Goal: Information Seeking & Learning: Learn about a topic

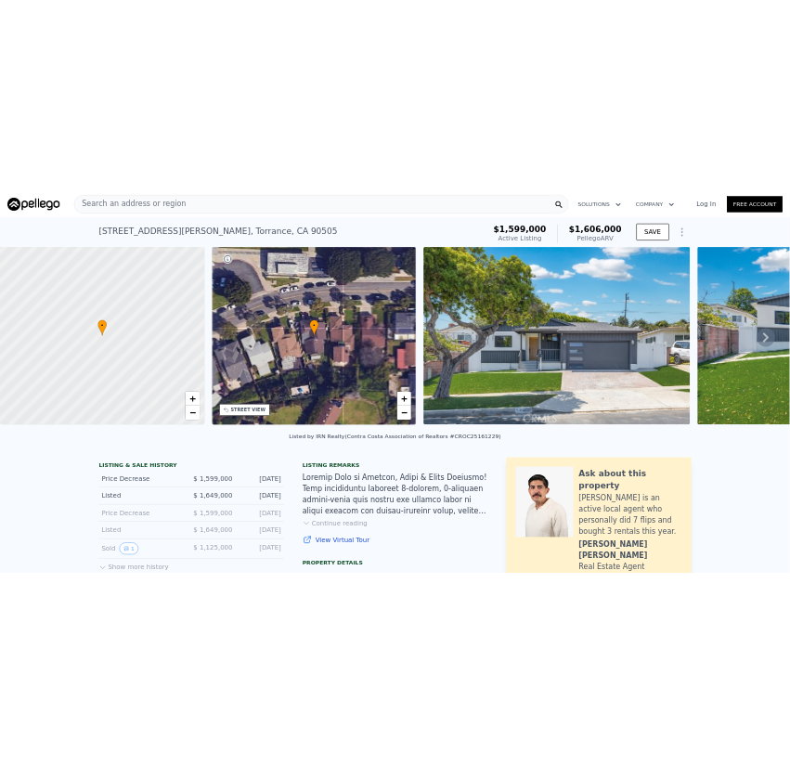
scroll to position [549, 0]
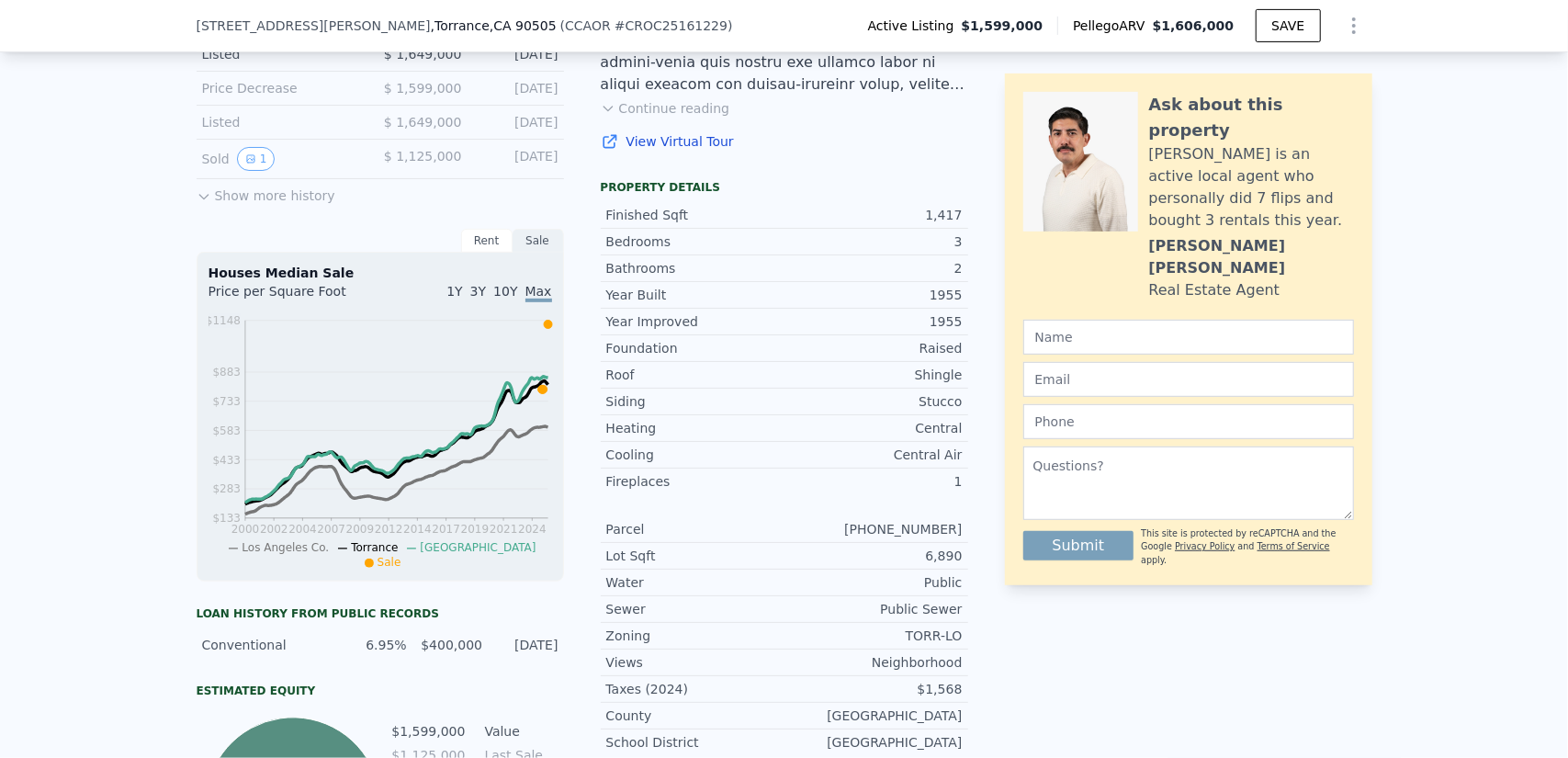
click at [239, 205] on button "Show more history" at bounding box center [266, 192] width 139 height 26
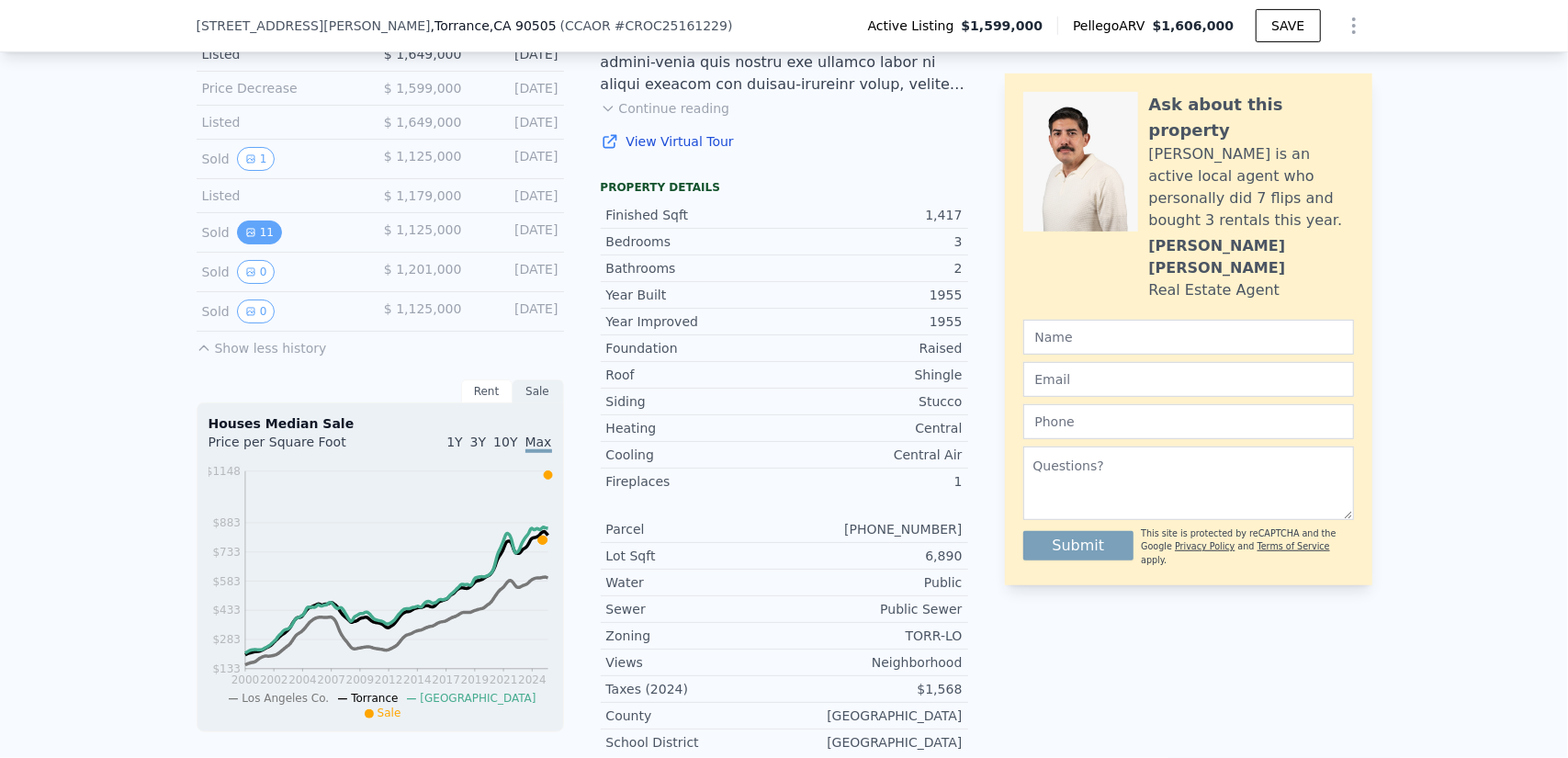
click at [262, 244] on button "11" at bounding box center [258, 233] width 45 height 24
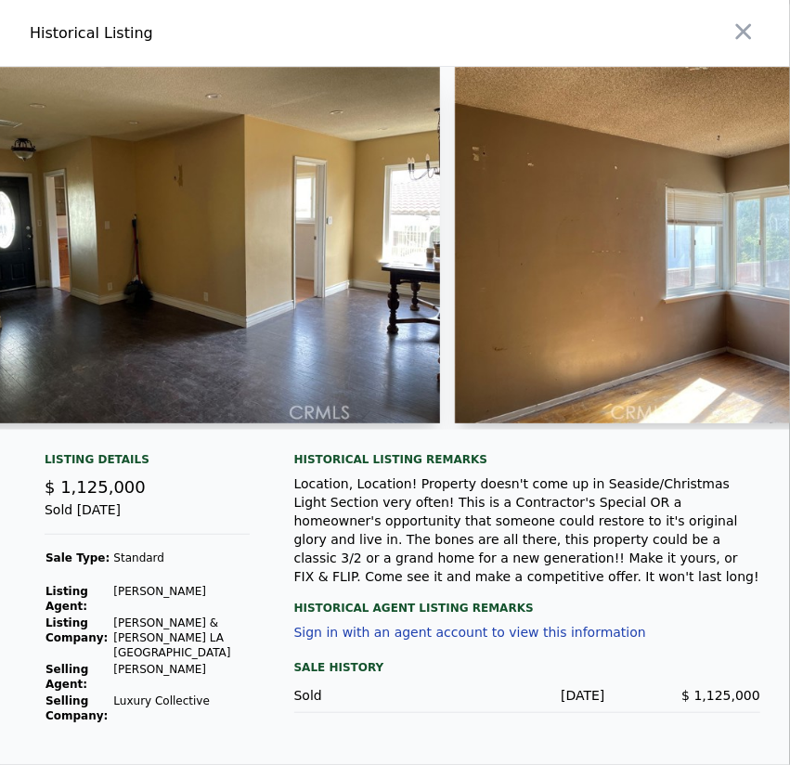
scroll to position [0, 1447]
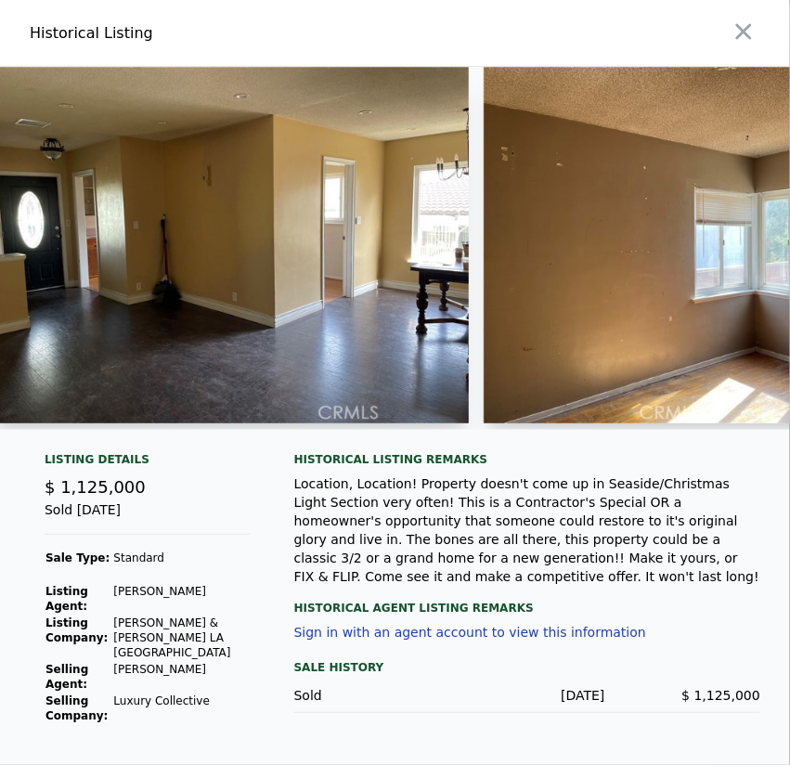
click at [350, 383] on img at bounding box center [231, 245] width 475 height 356
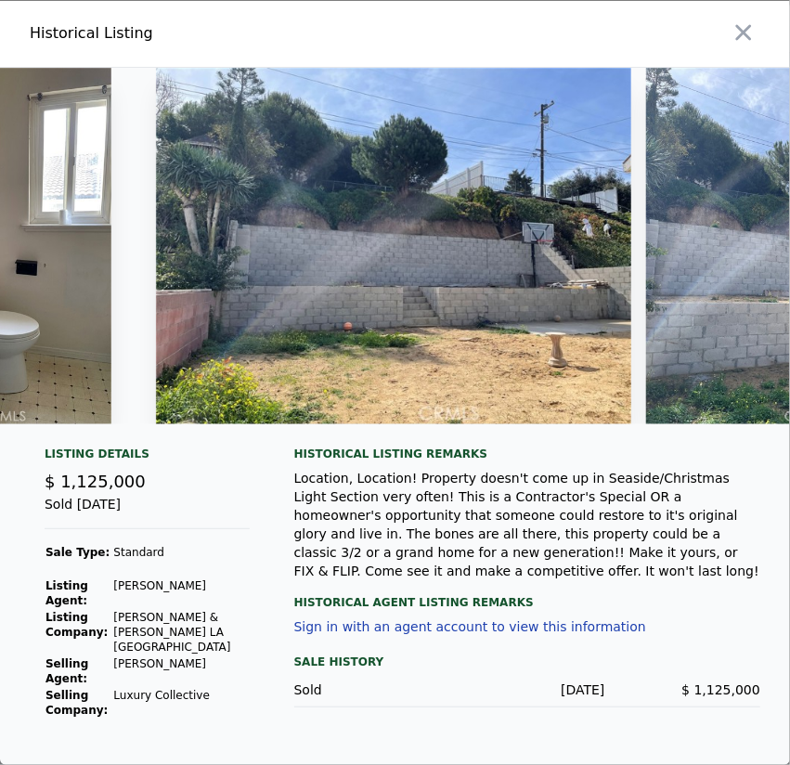
scroll to position [0, 3708]
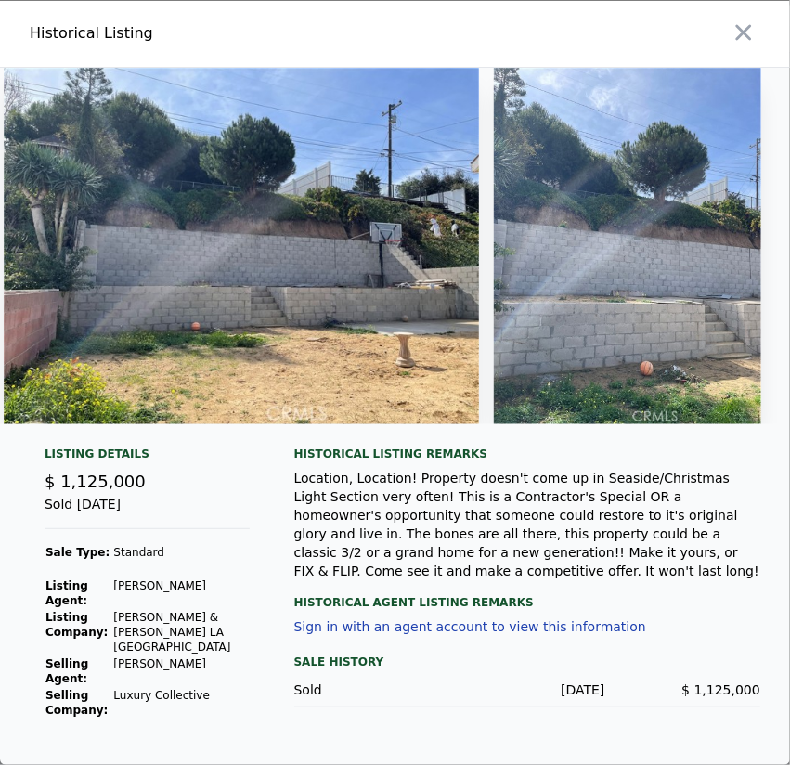
drag, startPoint x: 603, startPoint y: 454, endPoint x: 716, endPoint y: 444, distance: 113.7
click at [716, 424] on div at bounding box center [395, 246] width 790 height 356
click at [661, 393] on img at bounding box center [627, 246] width 267 height 356
click at [675, 269] on img at bounding box center [627, 246] width 267 height 356
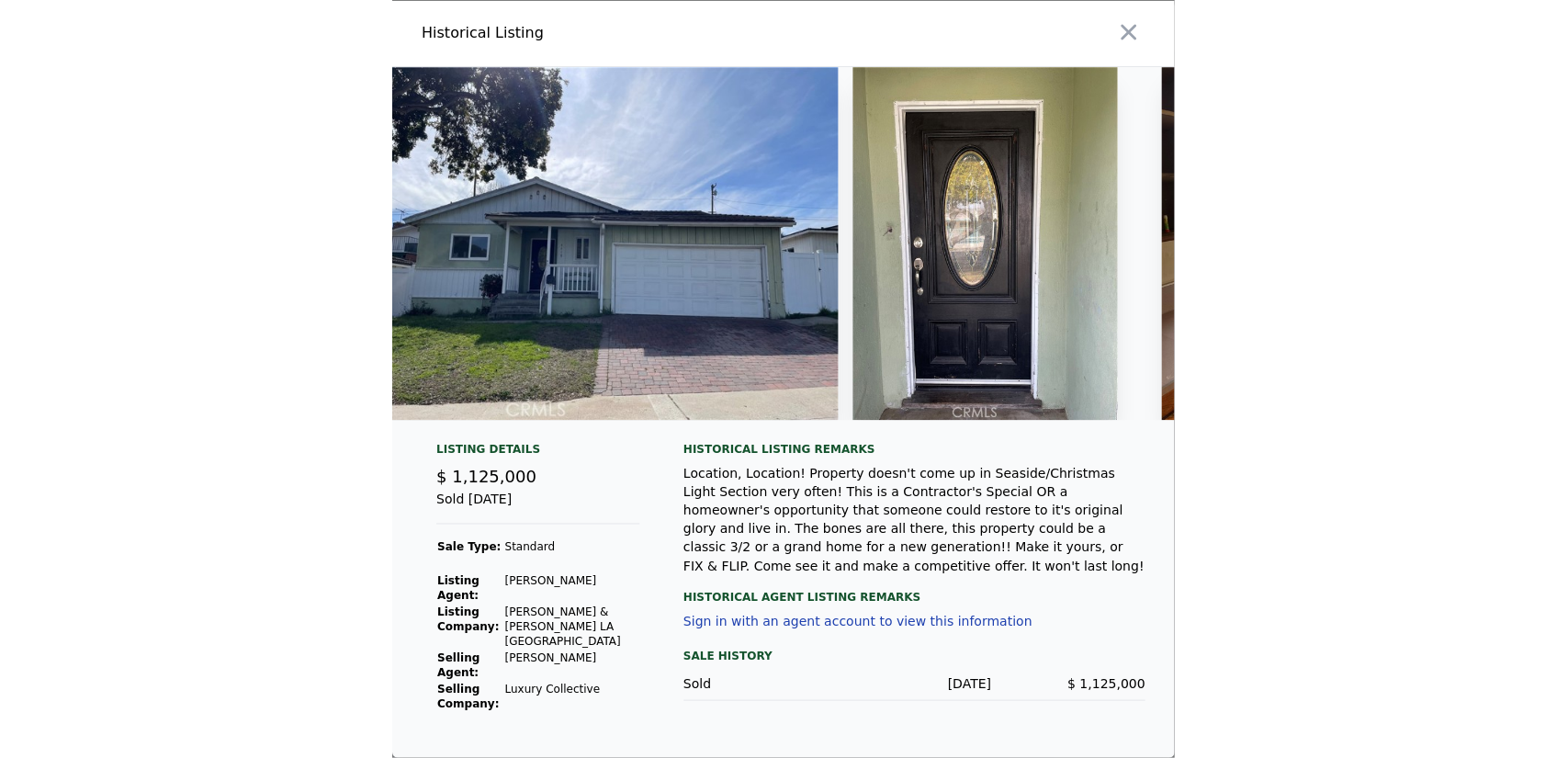
scroll to position [0, 0]
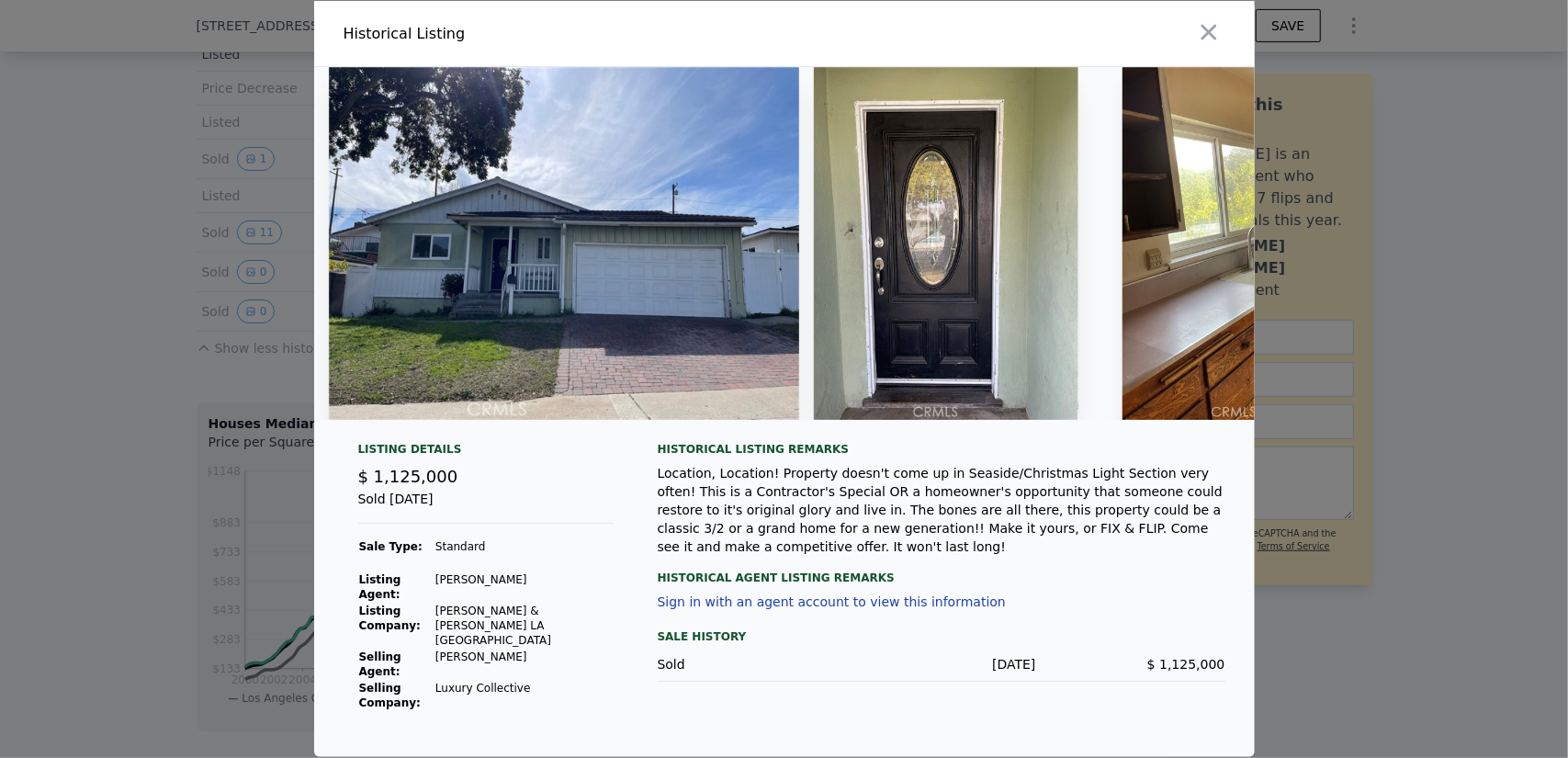
click at [1510, 257] on div at bounding box center [784, 379] width 1568 height 758
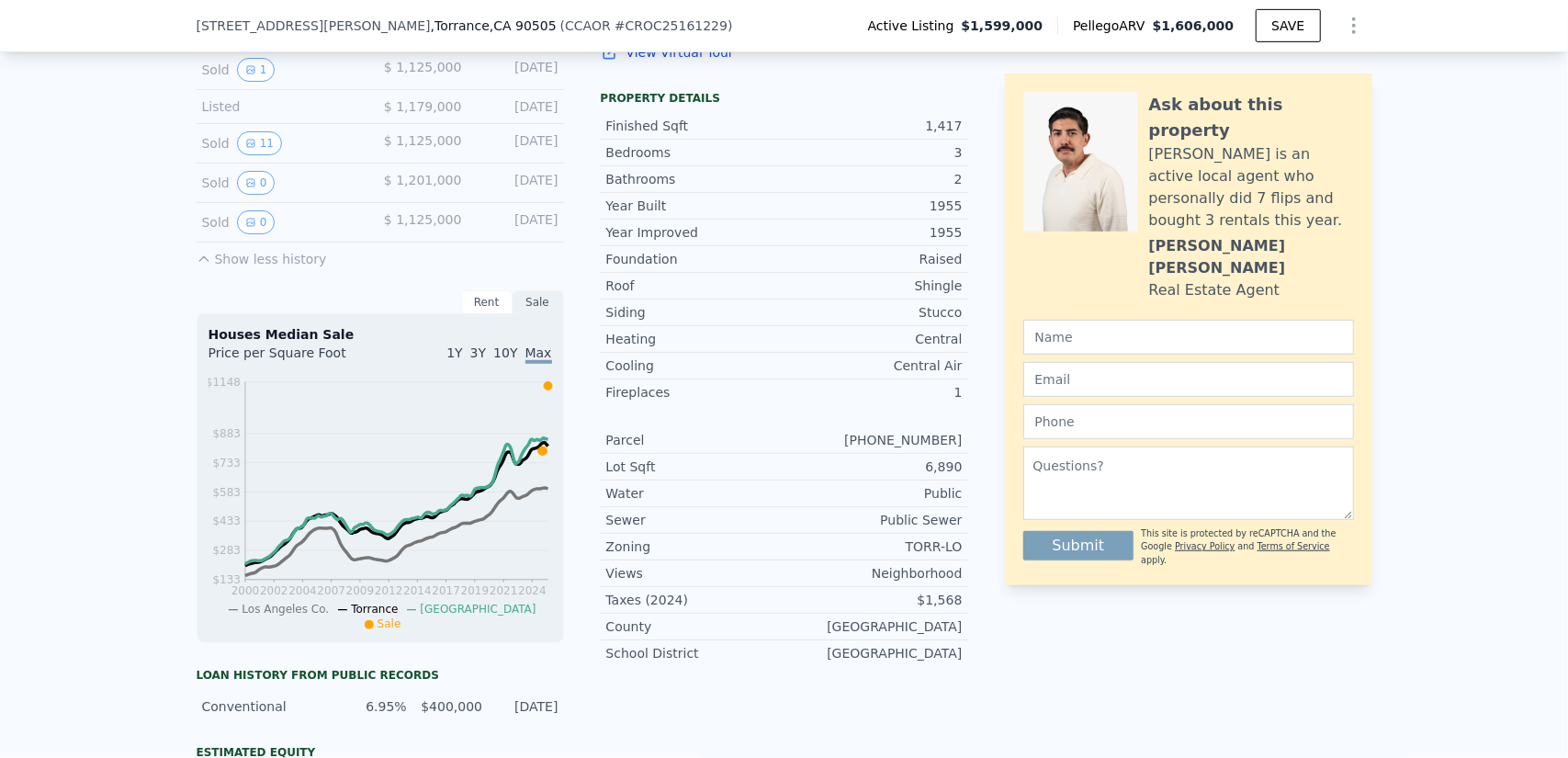
scroll to position [635, 0]
click at [479, 355] on span "3Y" at bounding box center [478, 349] width 16 height 15
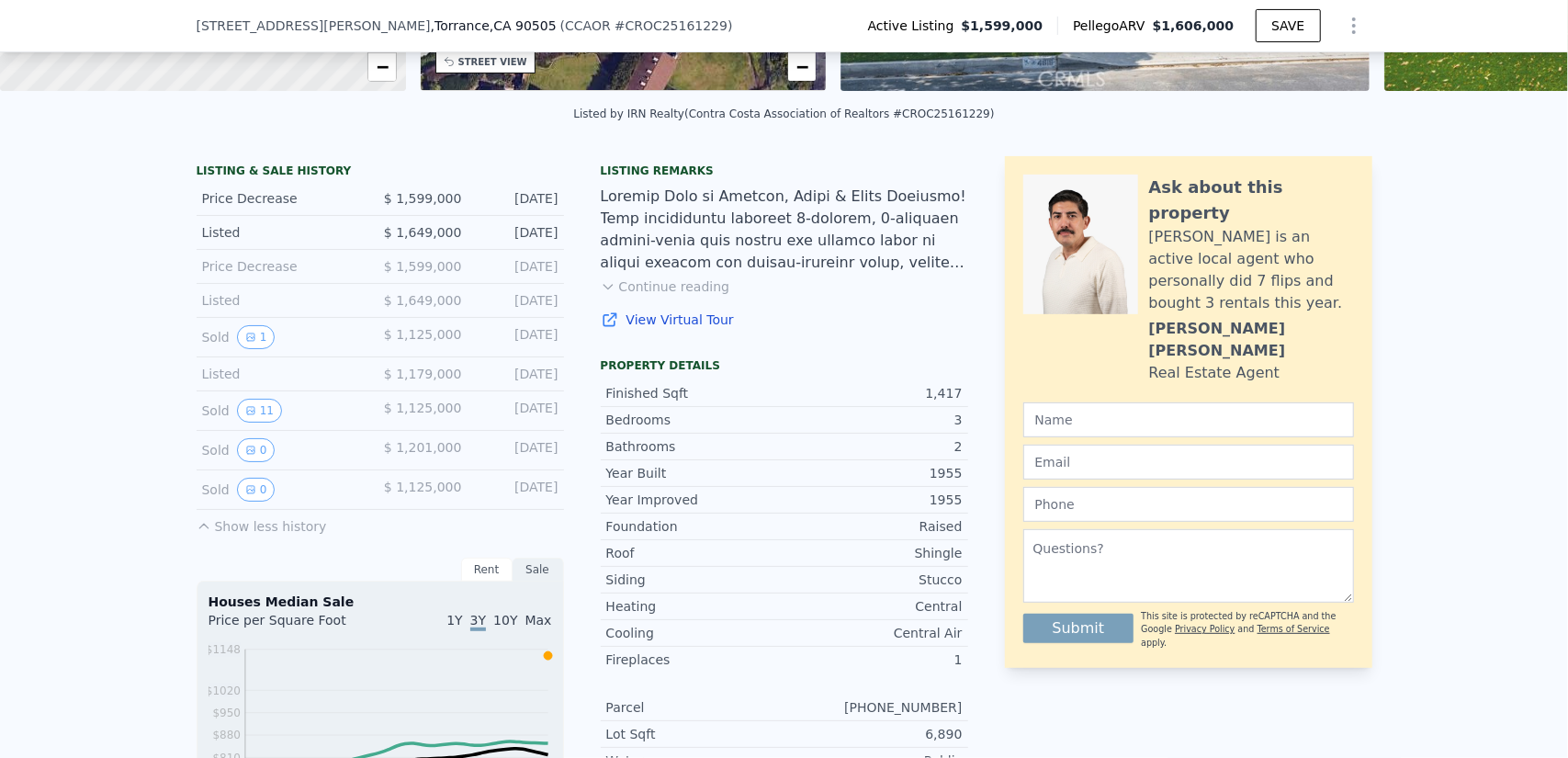
scroll to position [367, 0]
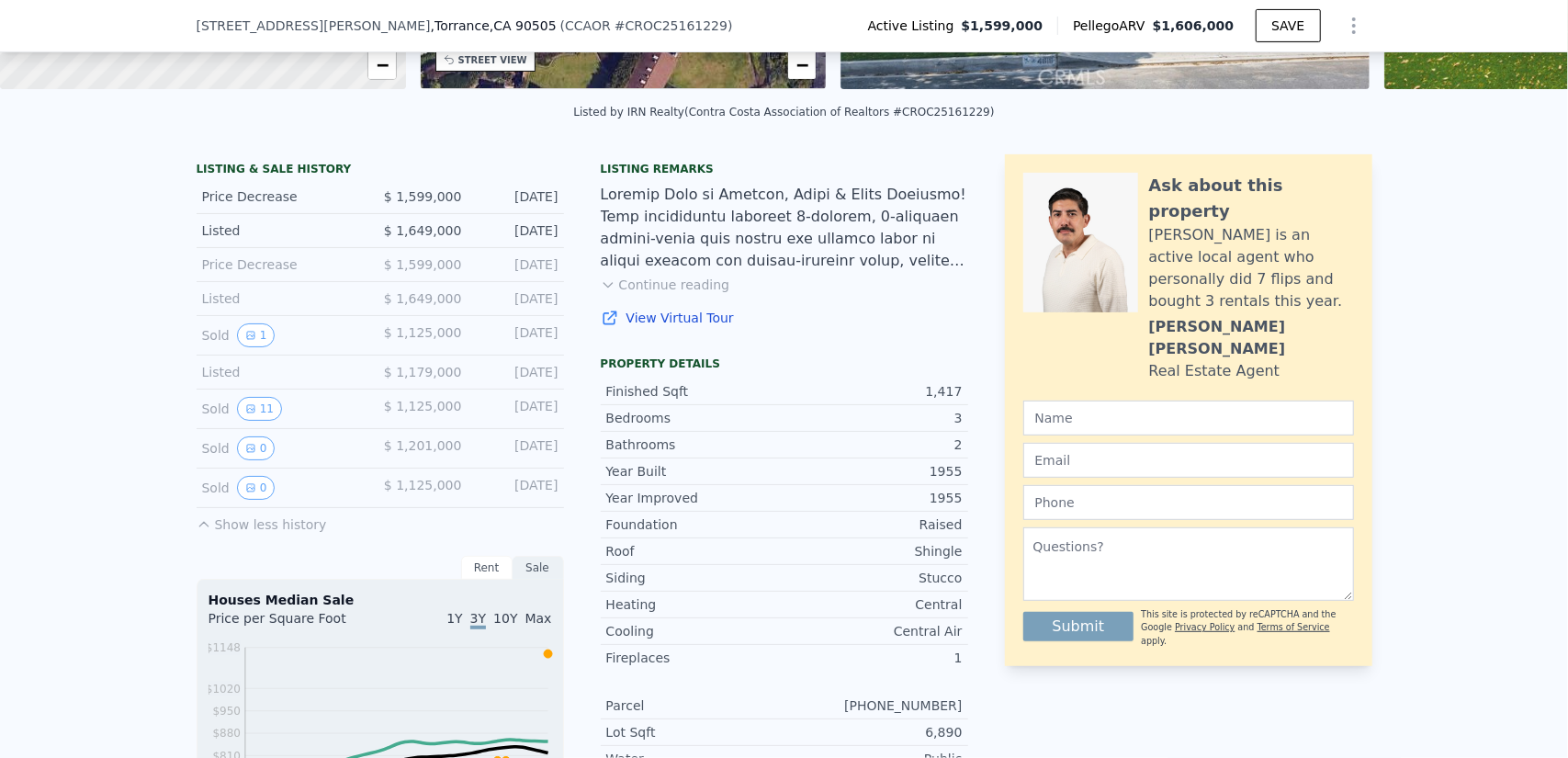
click at [1058, 692] on div "Ask about this property [PERSON_NAME] is an active local agent who personally d…" at bounding box center [1188, 689] width 367 height 1069
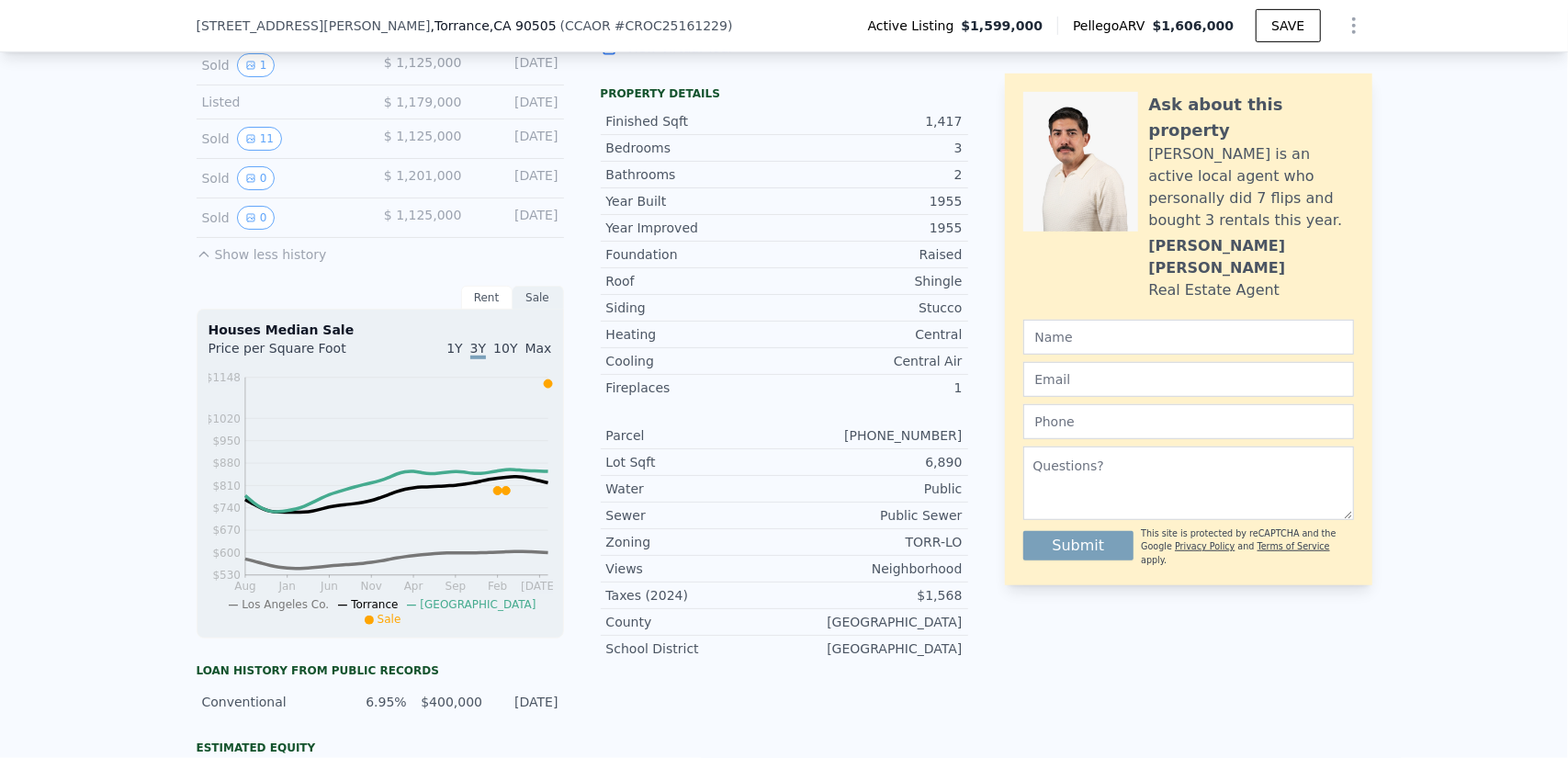
scroll to position [643, 0]
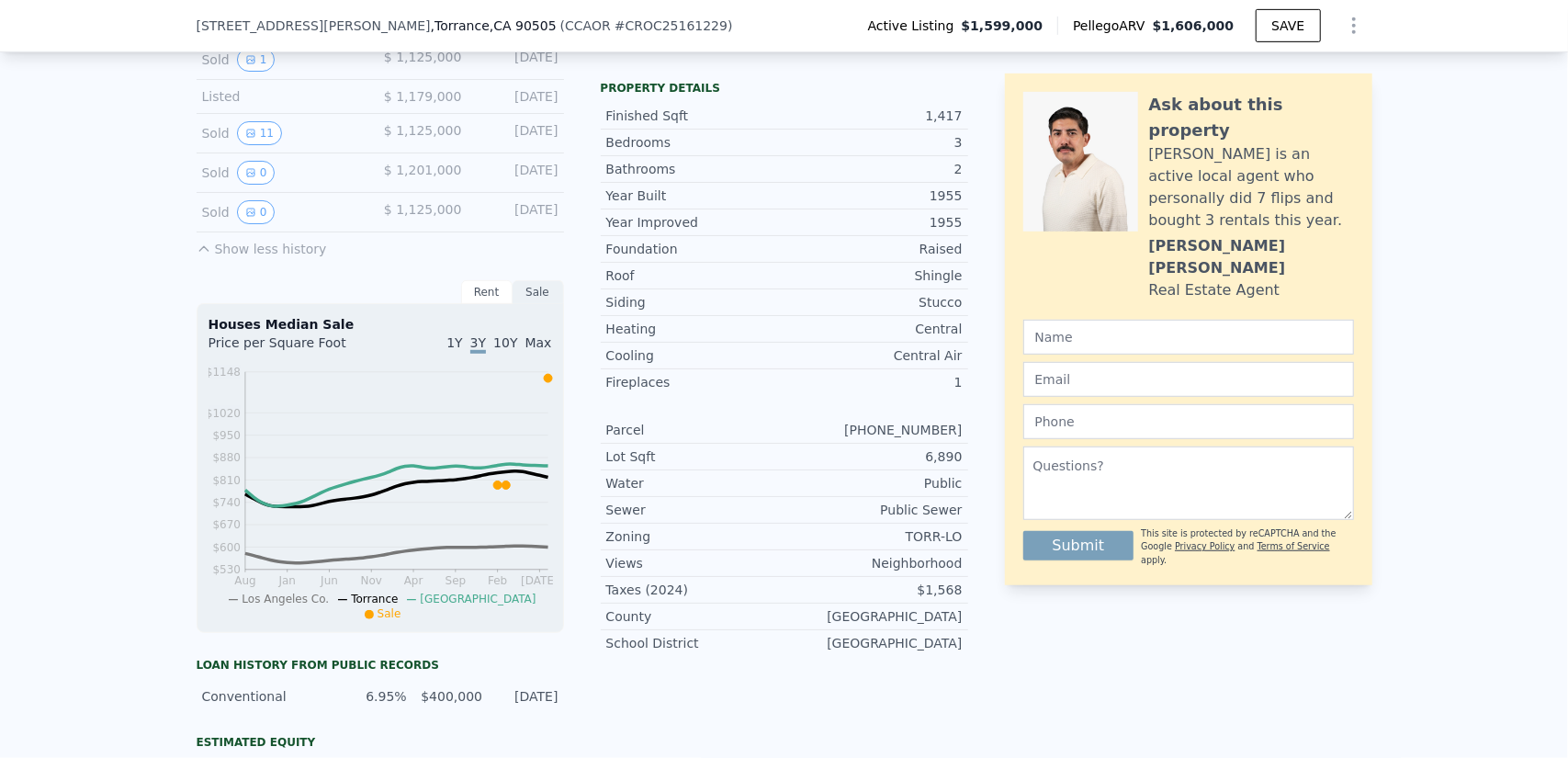
click at [505, 350] on span "10Y" at bounding box center [505, 342] width 24 height 15
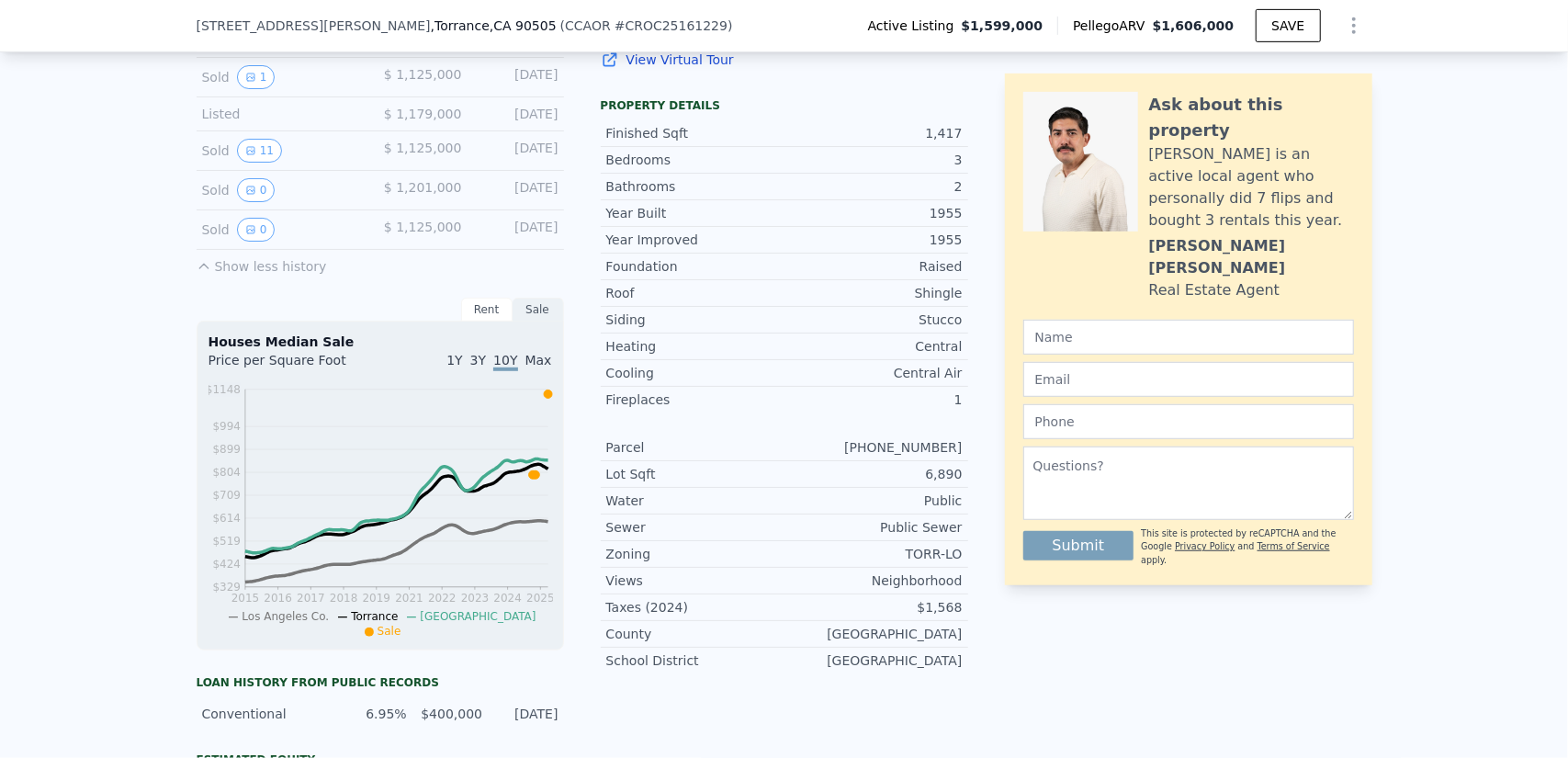
scroll to position [635, 0]
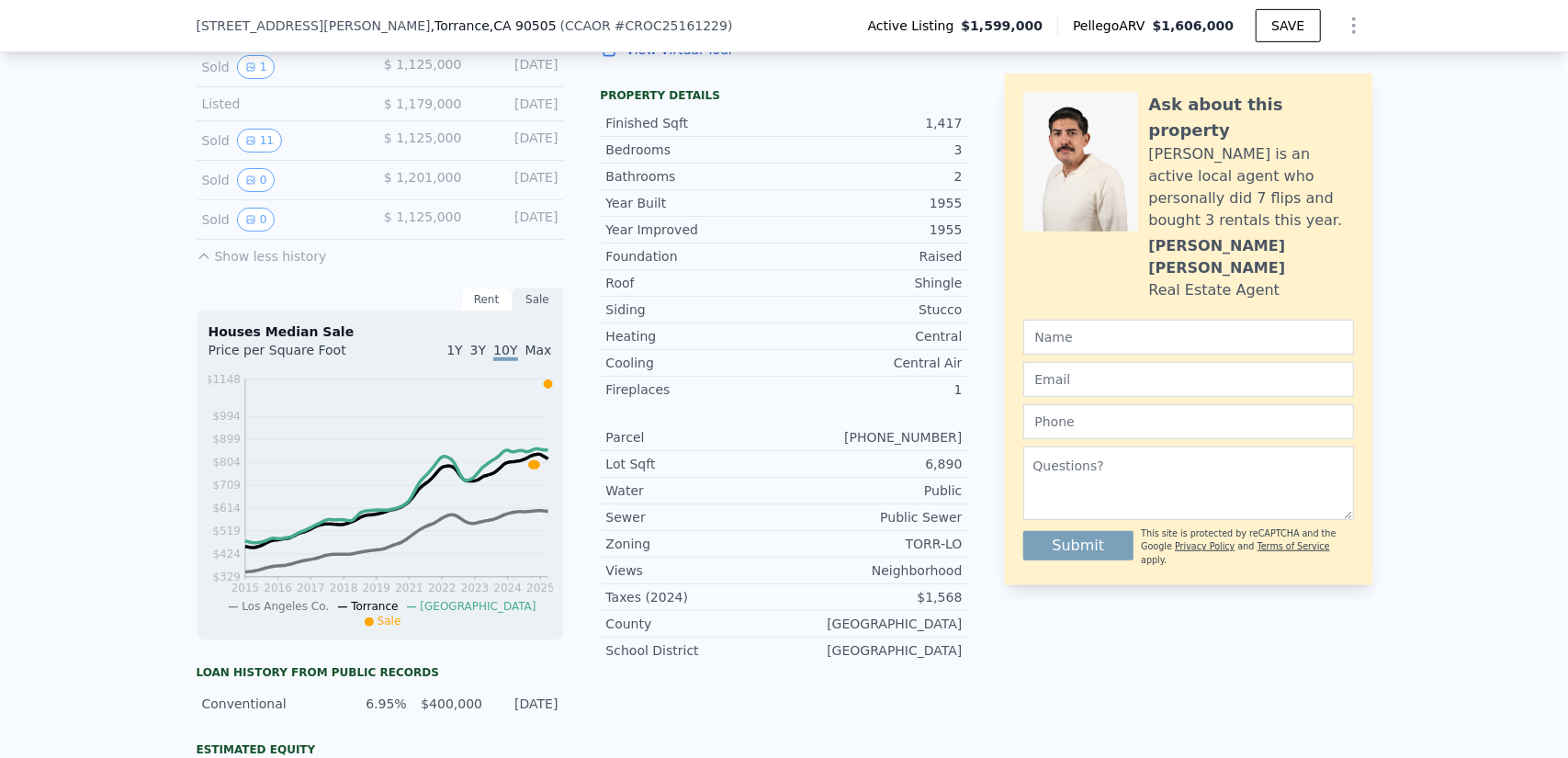
click at [282, 275] on div "LISTING & SALE HISTORY Price Decrease $ 1,599,000 [DATE] Listed $ 1,649,000 [DA…" at bounding box center [380, 421] width 367 height 1069
click at [279, 265] on button "Show less history" at bounding box center [262, 252] width 131 height 26
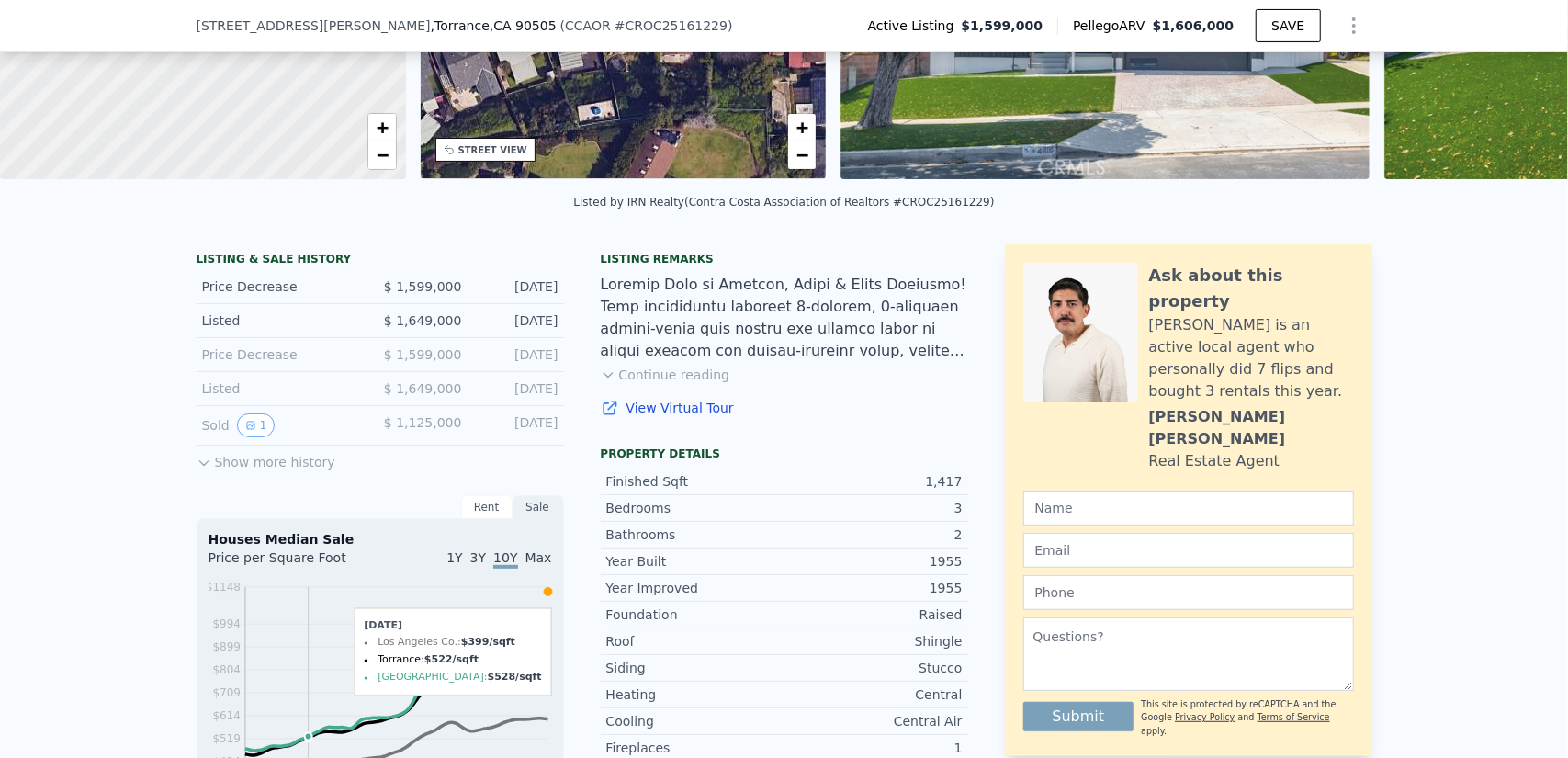
scroll to position [268, 0]
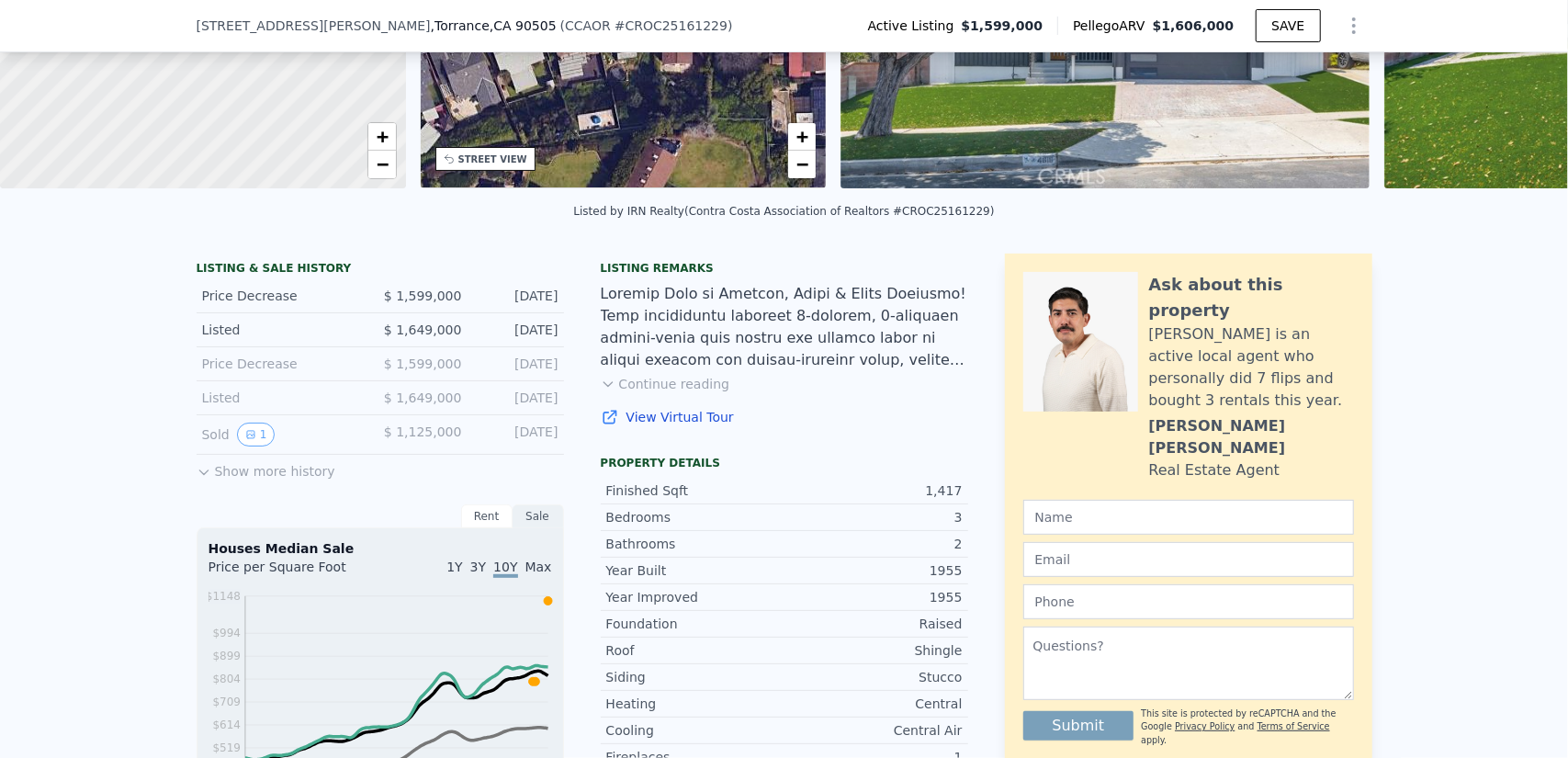
click at [207, 480] on button "Show more history" at bounding box center [266, 467] width 139 height 26
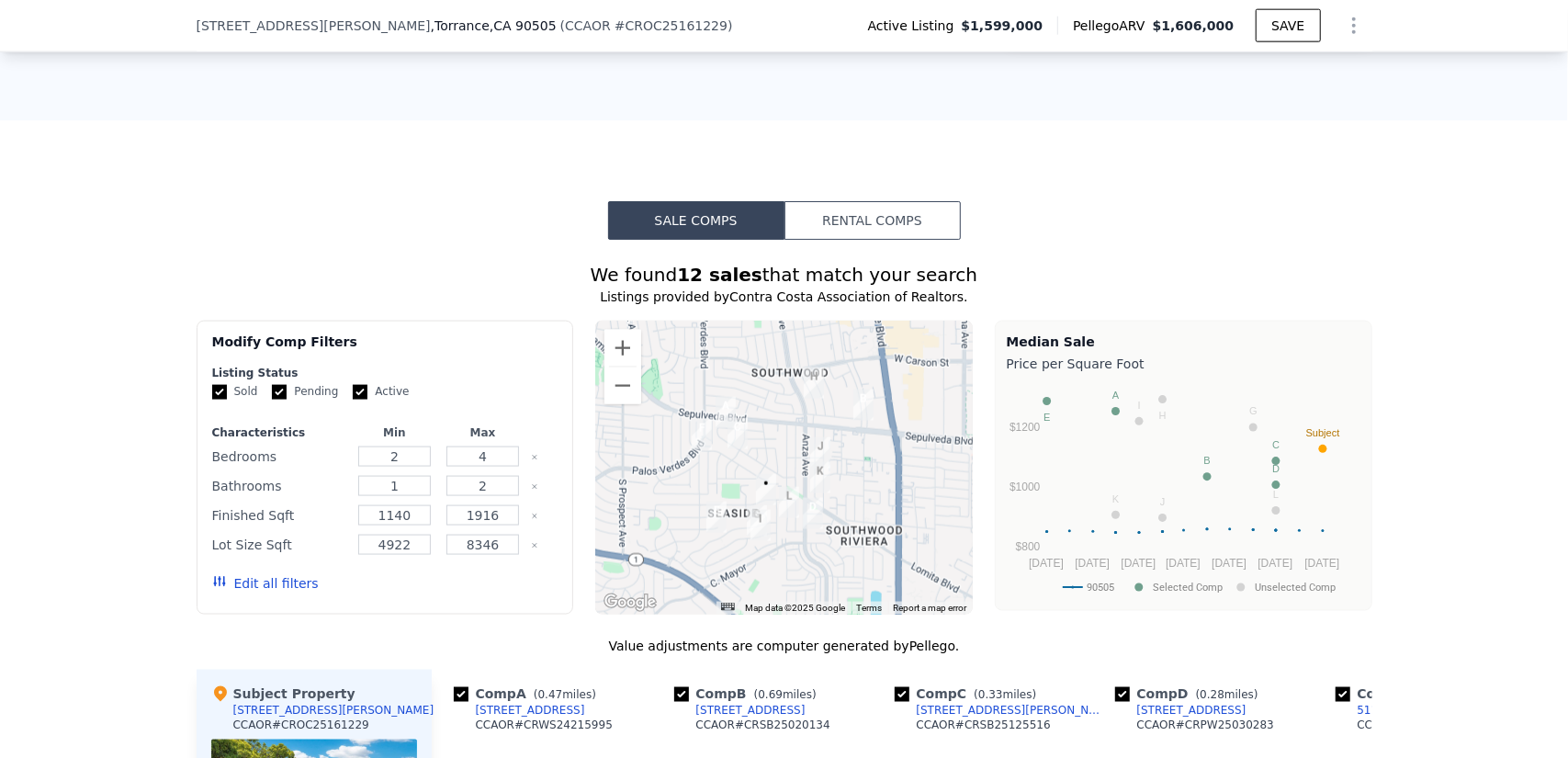
scroll to position [1554, 0]
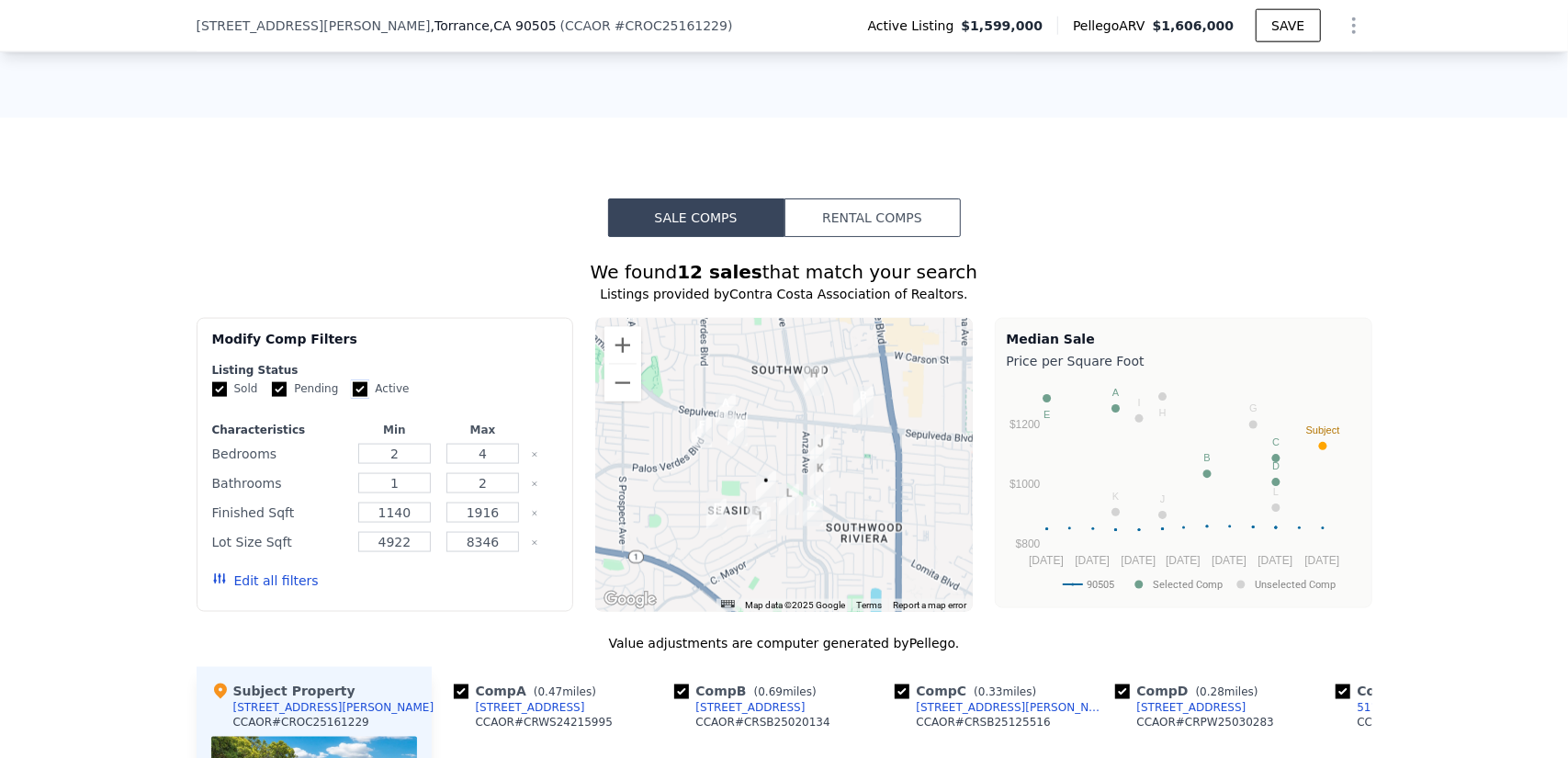
click at [352, 397] on input "Active" at bounding box center [359, 389] width 15 height 15
checkbox input "false"
drag, startPoint x: 490, startPoint y: 461, endPoint x: 384, endPoint y: 460, distance: 106.0
click at [386, 460] on div "Bedrooms 2 4" at bounding box center [385, 453] width 346 height 26
type input "3"
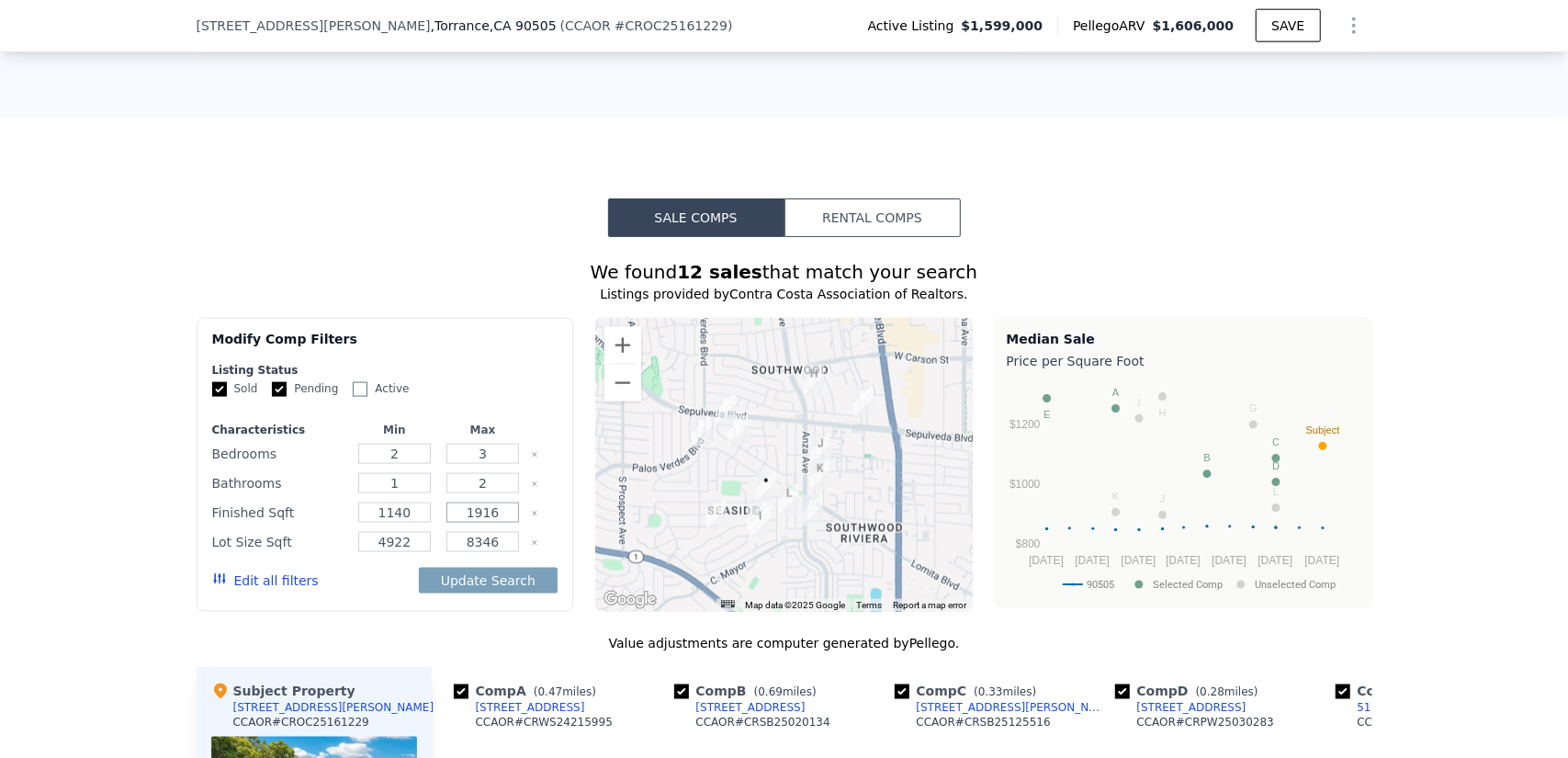
click at [475, 522] on input "1916" at bounding box center [482, 513] width 72 height 20
type input "1616"
click at [384, 516] on input "1140" at bounding box center [394, 513] width 72 height 20
type input "1240"
click at [466, 547] on input "8346" at bounding box center [482, 541] width 72 height 20
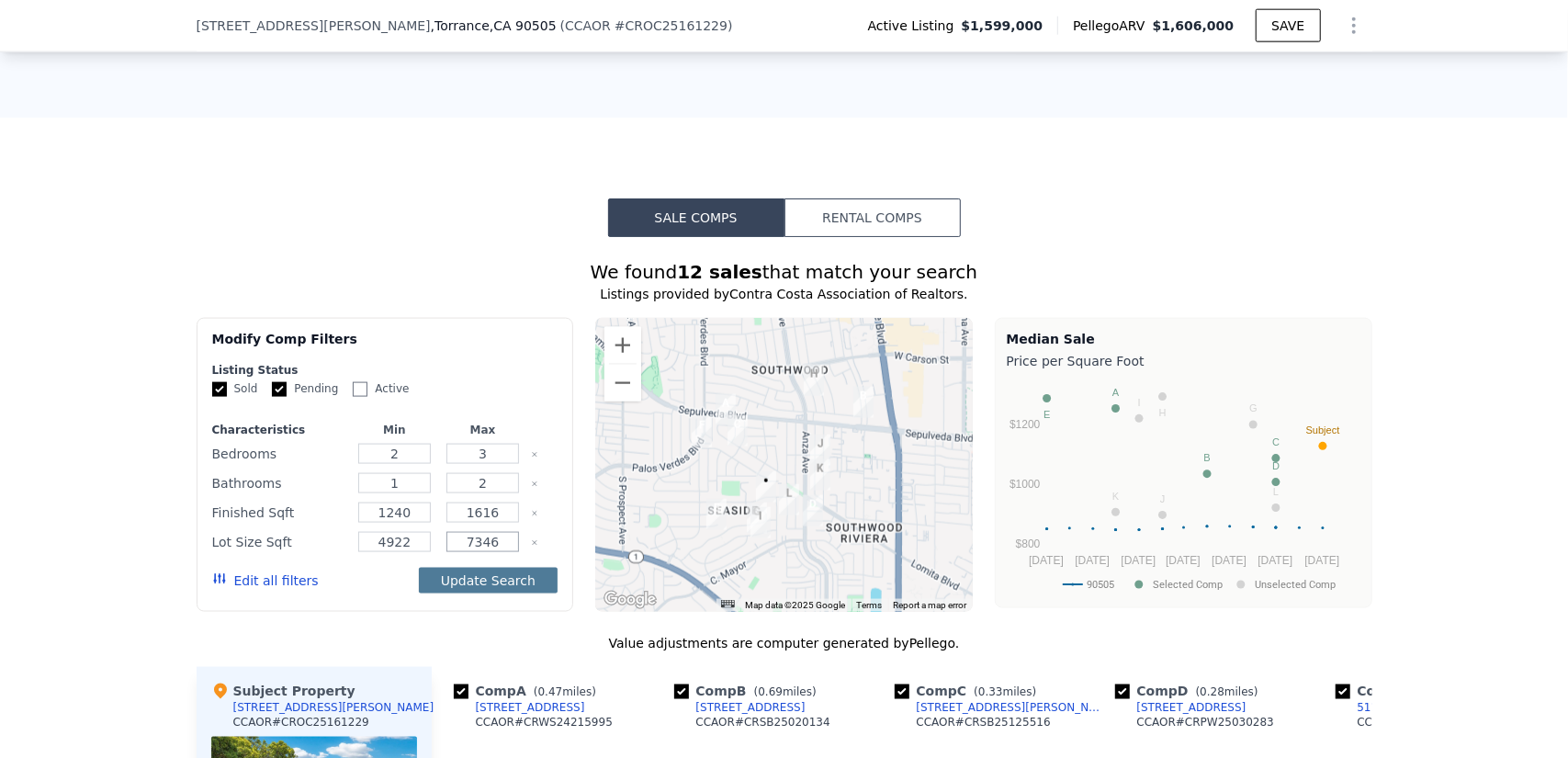
type input "7346"
click at [489, 581] on button "Update Search" at bounding box center [488, 580] width 139 height 26
checkbox input "false"
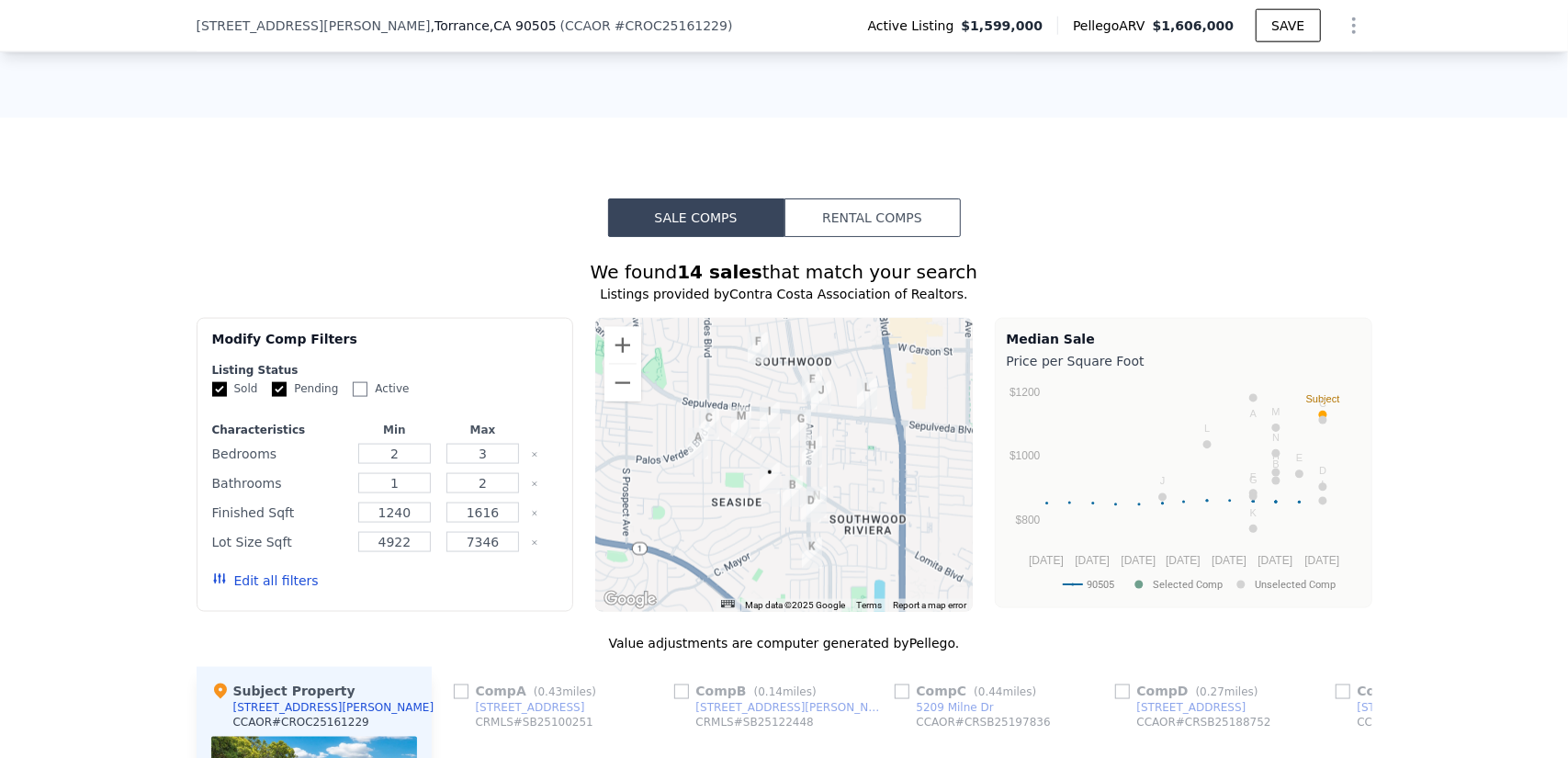
click at [238, 586] on button "Edit all filters" at bounding box center [265, 580] width 107 height 19
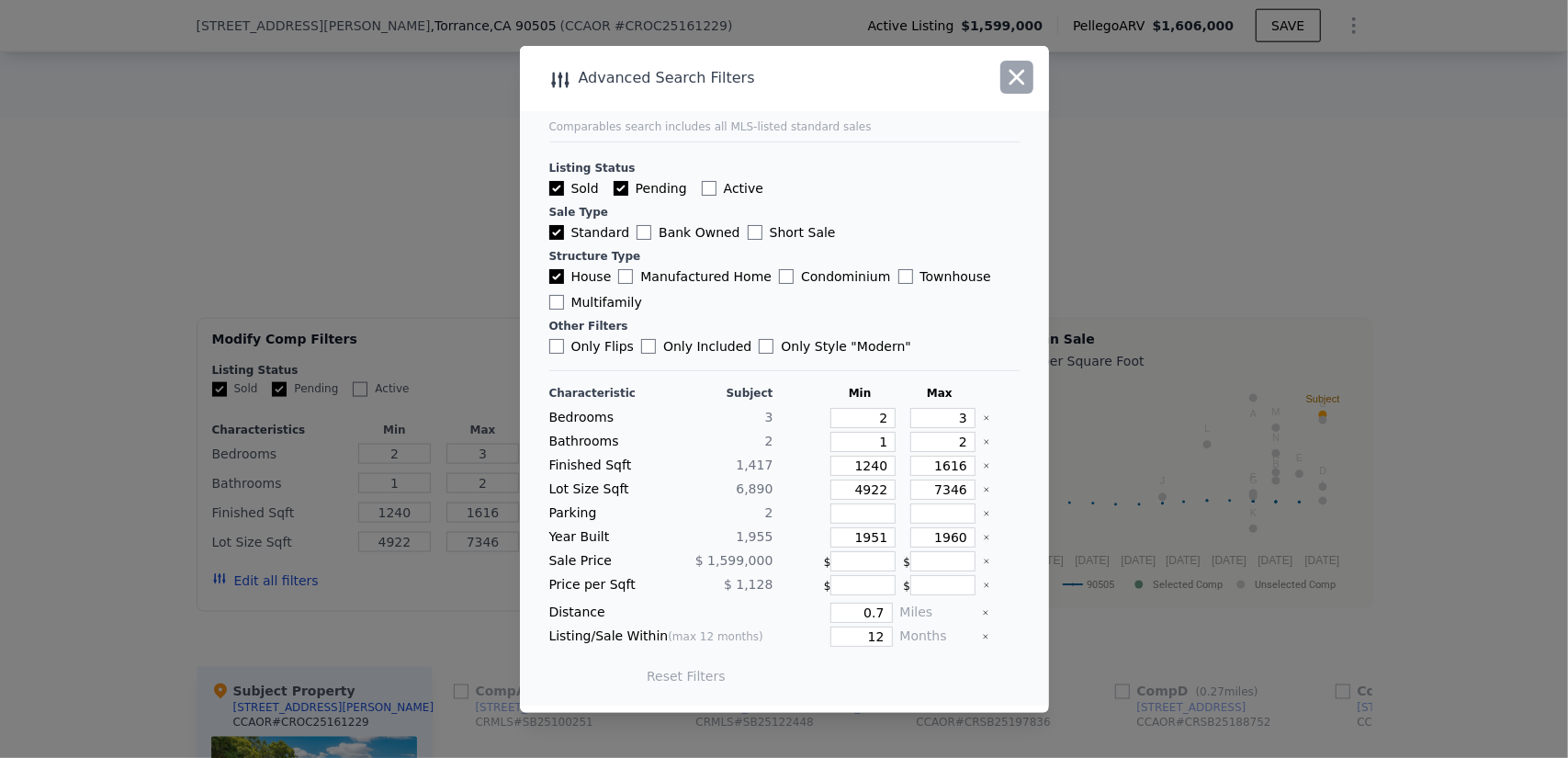
click at [1026, 72] on icon "button" at bounding box center [1017, 77] width 26 height 26
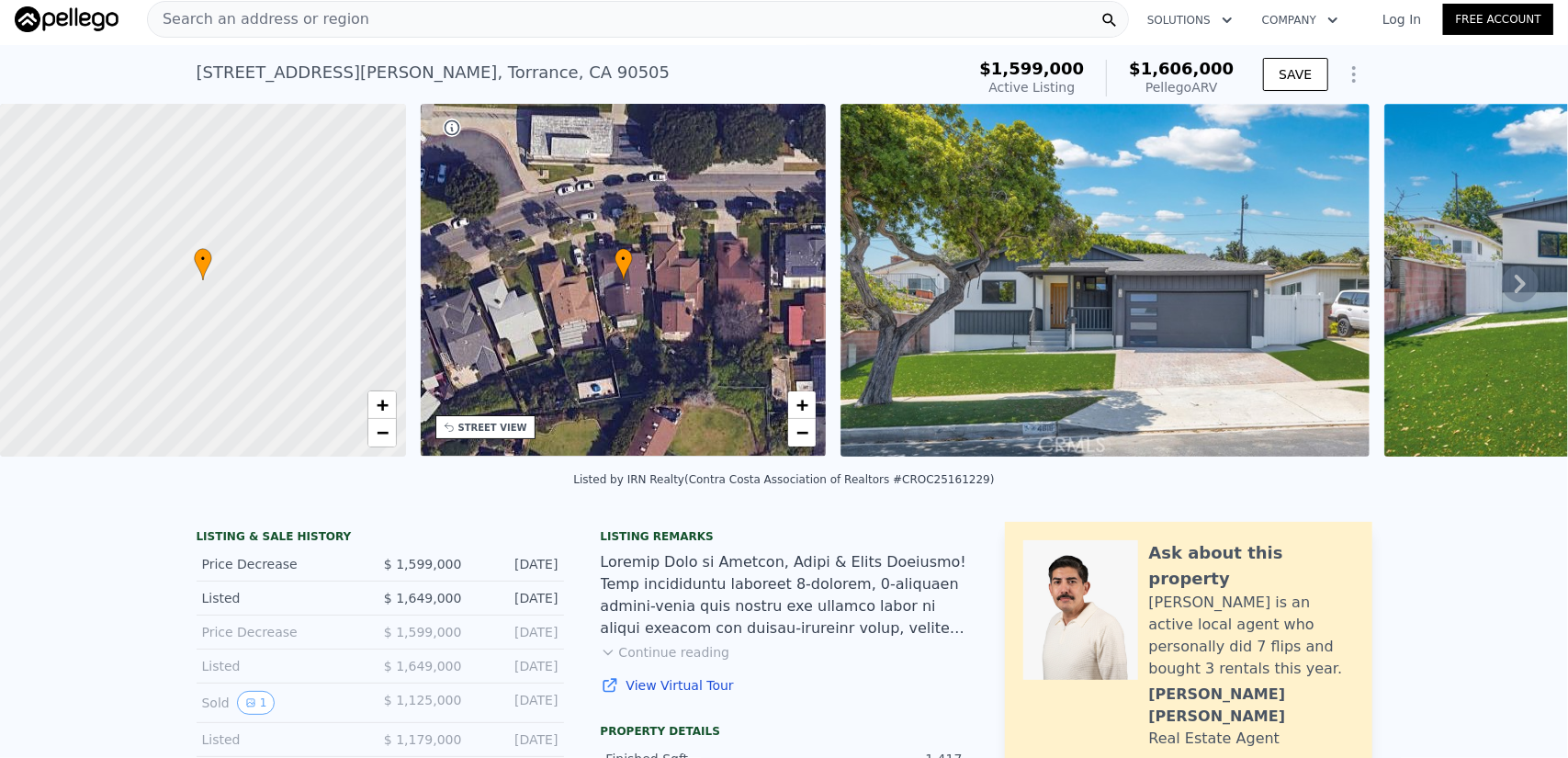
scroll to position [0, 0]
